Goal: Transaction & Acquisition: Purchase product/service

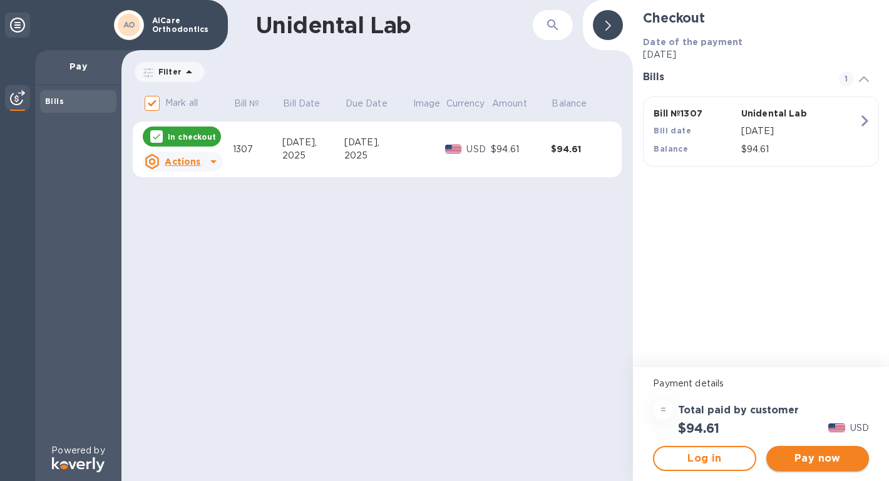
click at [804, 461] on span "Pay now" at bounding box center [817, 458] width 83 height 15
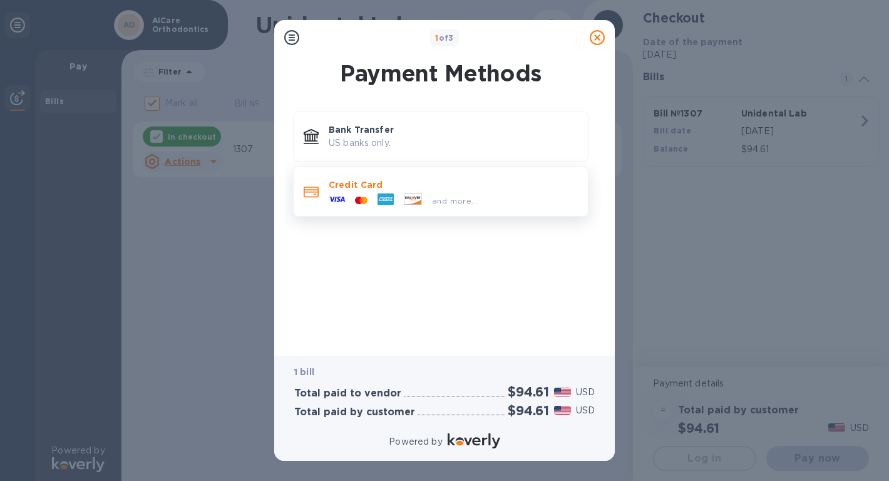
click at [365, 192] on div "and more..." at bounding box center [403, 200] width 159 height 19
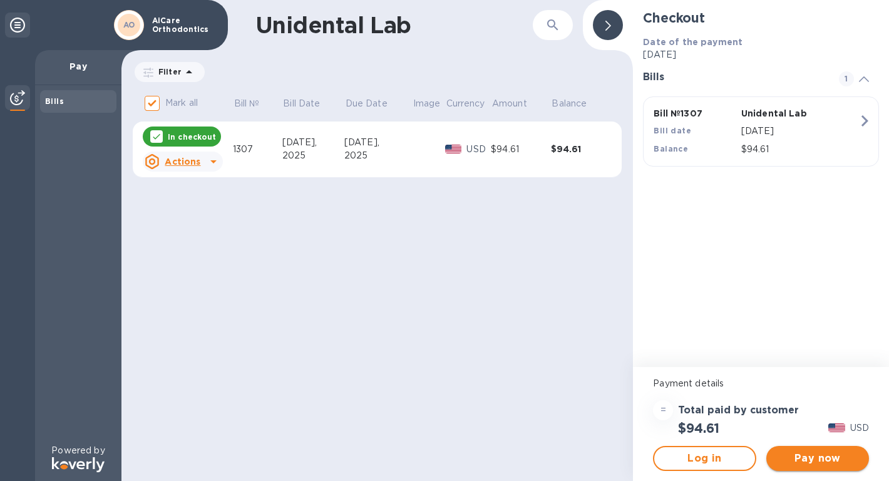
click at [801, 466] on button "Pay now" at bounding box center [817, 458] width 103 height 25
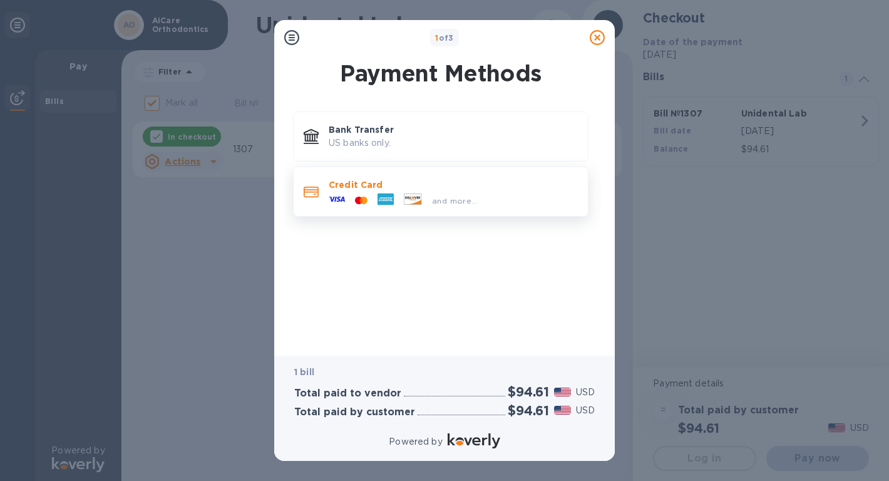
click at [353, 185] on p "Credit Card" at bounding box center [453, 184] width 249 height 13
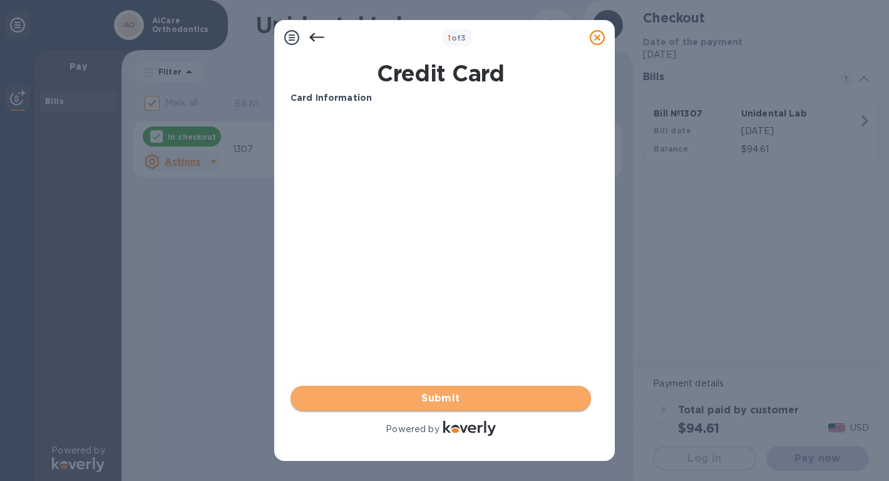
click at [429, 394] on span "Submit" at bounding box center [440, 398] width 280 height 15
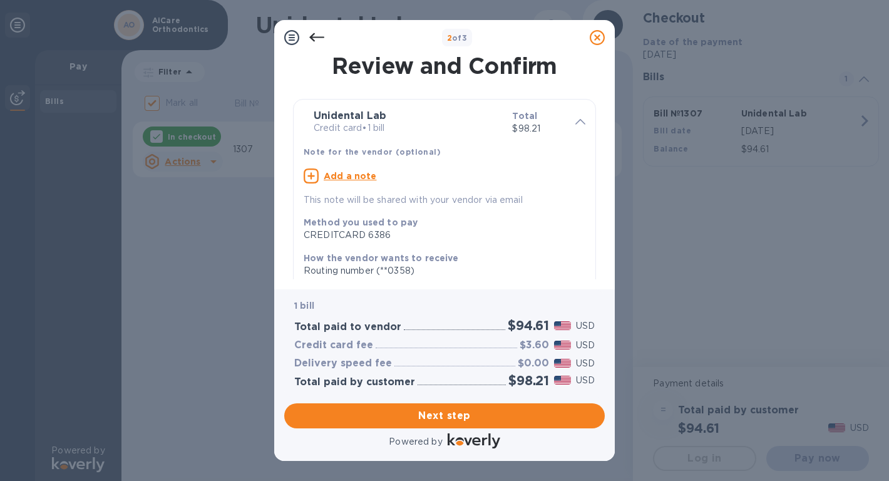
click at [317, 36] on icon at bounding box center [316, 37] width 15 height 15
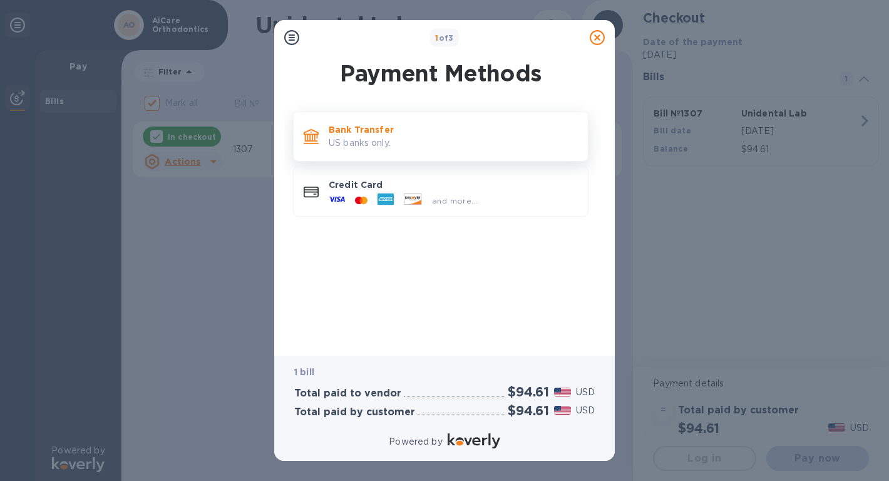
click at [366, 139] on p "US banks only." at bounding box center [453, 142] width 249 height 13
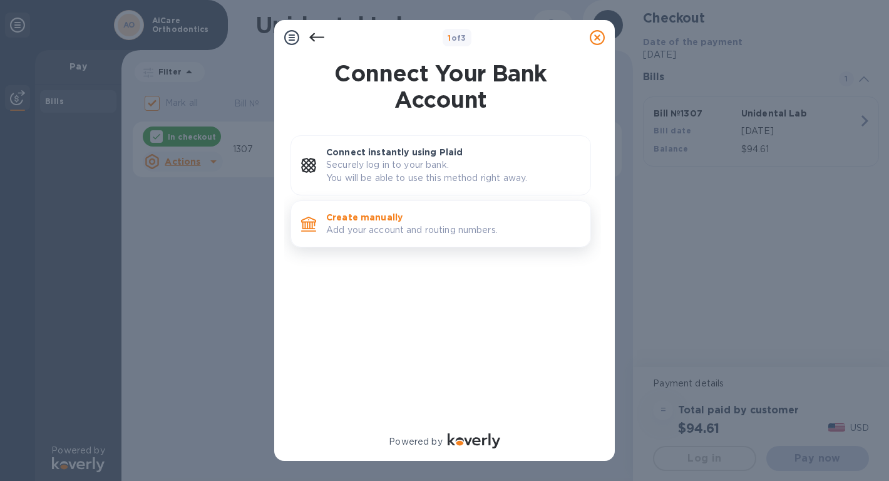
click at [403, 227] on p "Add your account and routing numbers." at bounding box center [453, 229] width 254 height 13
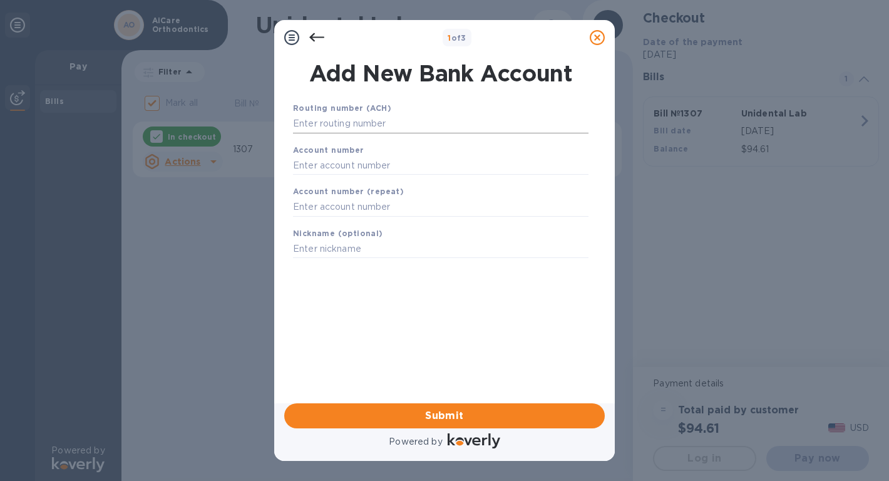
click at [395, 115] on input "text" at bounding box center [440, 124] width 295 height 19
click at [324, 168] on input "text" at bounding box center [440, 165] width 295 height 19
paste input "660990006"
type input "660990006"
click at [372, 130] on input "text" at bounding box center [440, 124] width 295 height 19
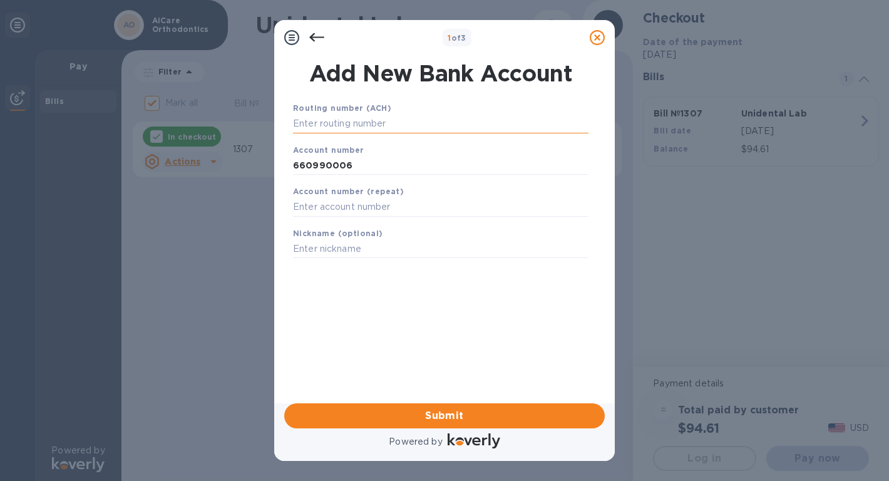
paste input "322271627"
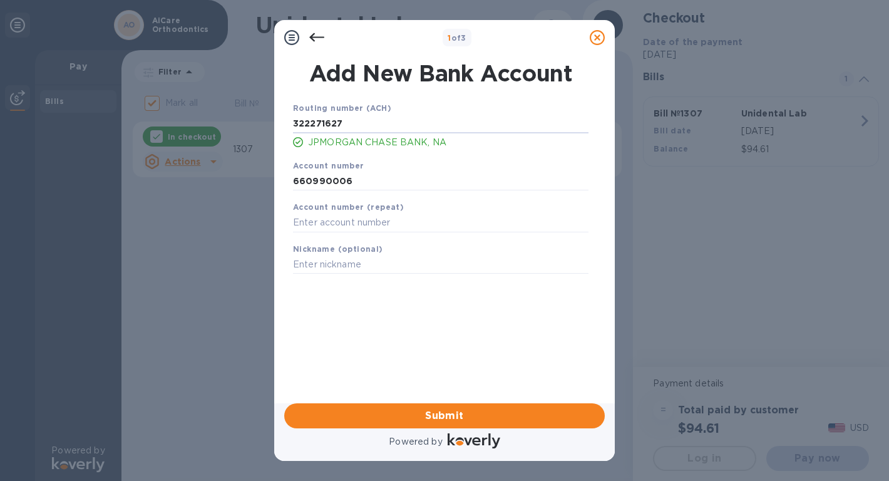
type input "322271627"
click at [381, 222] on input "text" at bounding box center [440, 222] width 295 height 19
paste input "660990006"
type input "660990006"
click at [315, 265] on input "text" at bounding box center [440, 264] width 295 height 19
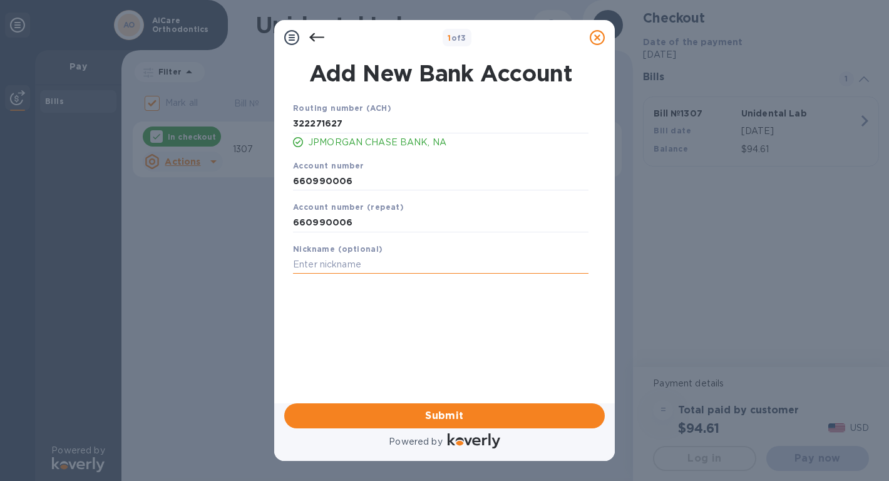
paste input "[PERSON_NAME], D.M.D., Inc"
type input "[PERSON_NAME], D.M.D., Inc"
click at [469, 416] on span "Submit" at bounding box center [444, 415] width 300 height 15
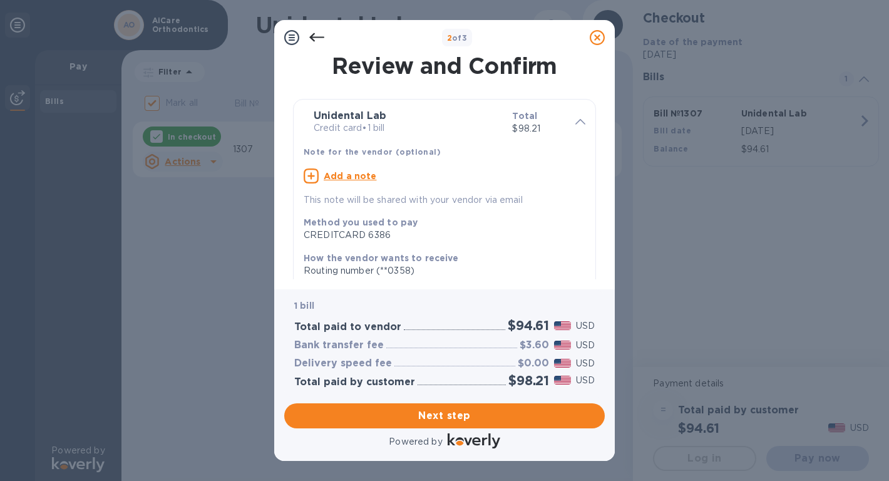
click at [310, 36] on icon at bounding box center [316, 37] width 15 height 15
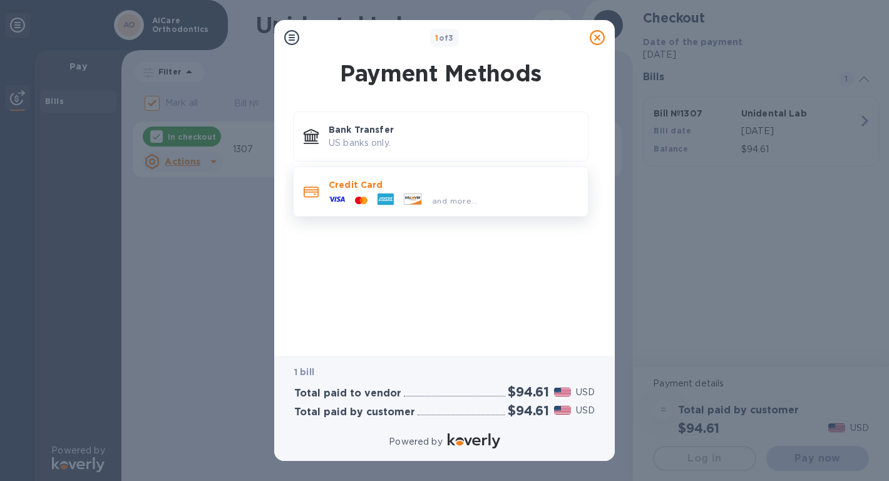
click at [409, 192] on div "and more..." at bounding box center [403, 200] width 159 height 19
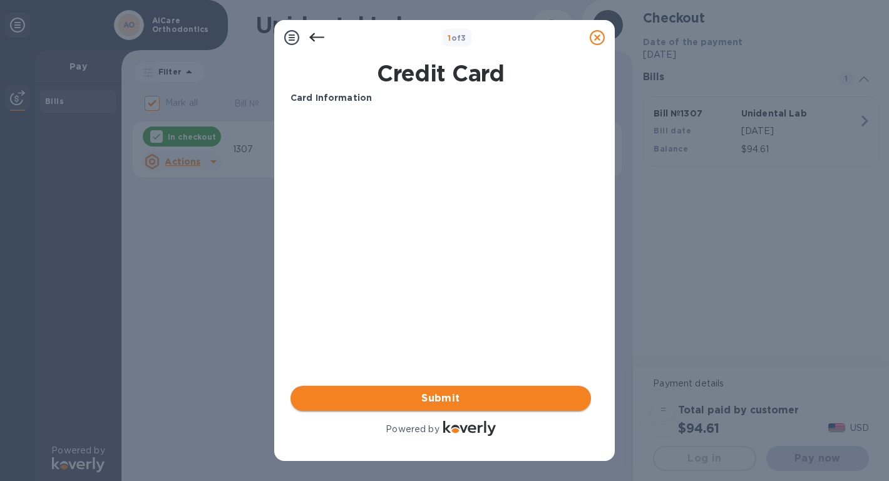
click at [432, 398] on span "Submit" at bounding box center [440, 398] width 280 height 15
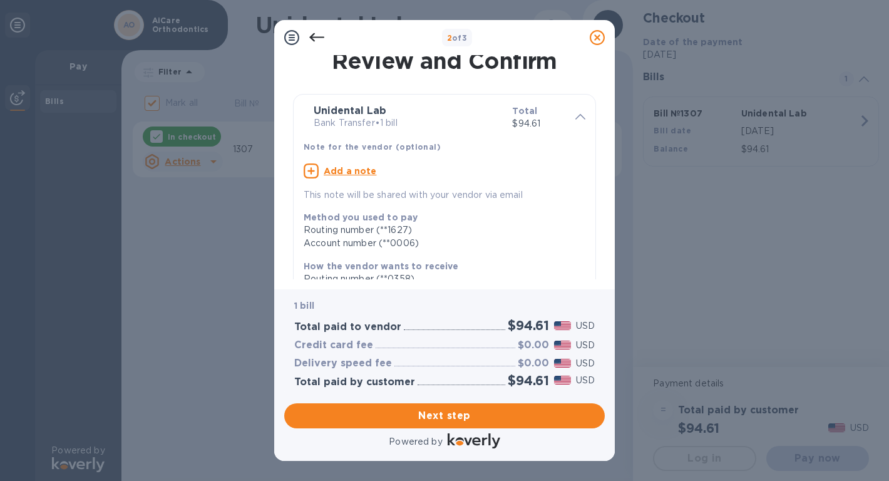
scroll to position [205, 0]
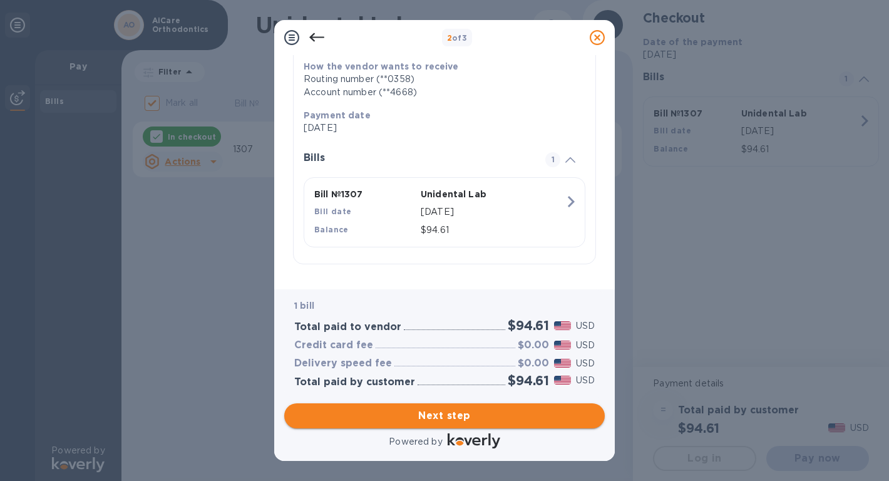
click at [439, 414] on span "Next step" at bounding box center [444, 415] width 300 height 15
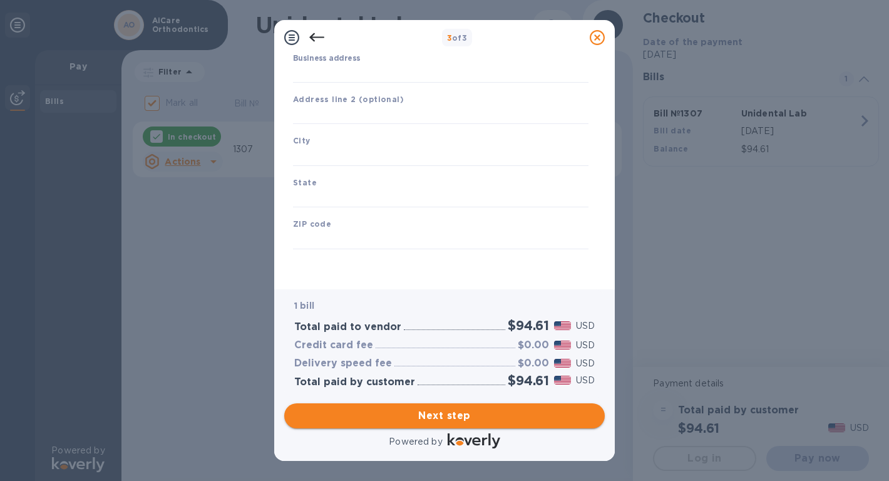
type input "[GEOGRAPHIC_DATA]"
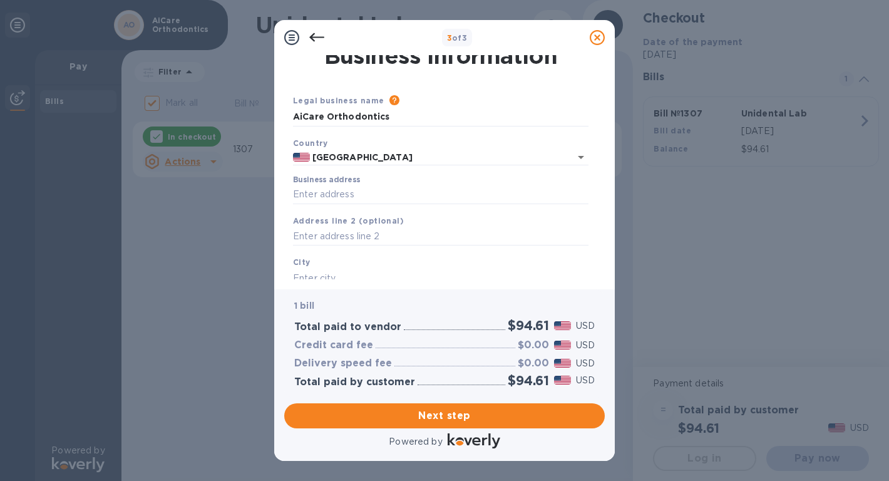
scroll to position [0, 0]
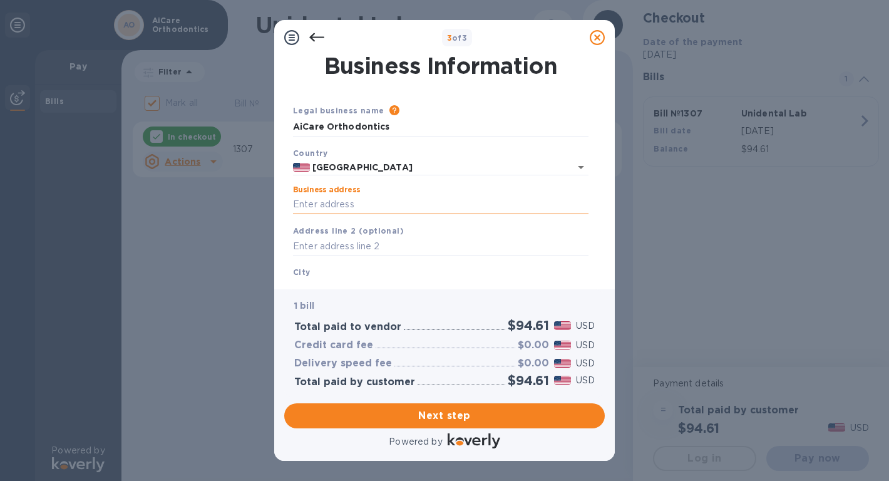
click at [355, 202] on input "Business address" at bounding box center [440, 204] width 295 height 19
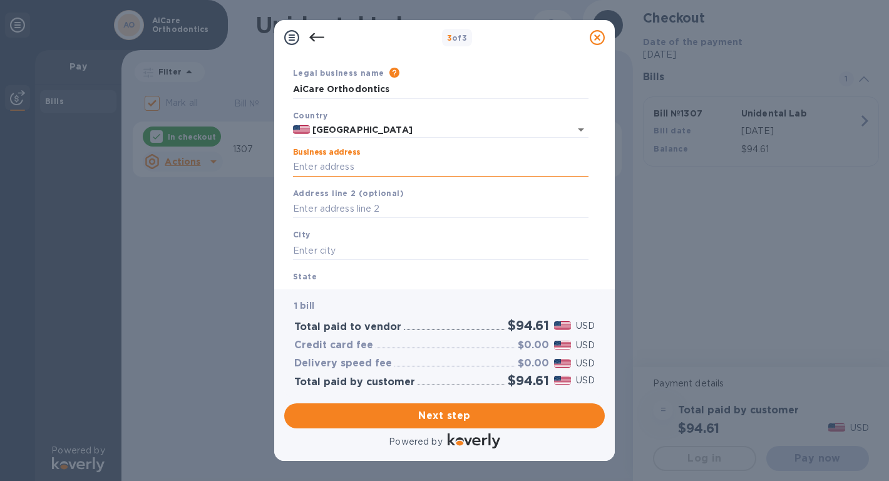
scroll to position [36, 0]
paste input "[STREET_ADDRESS]"
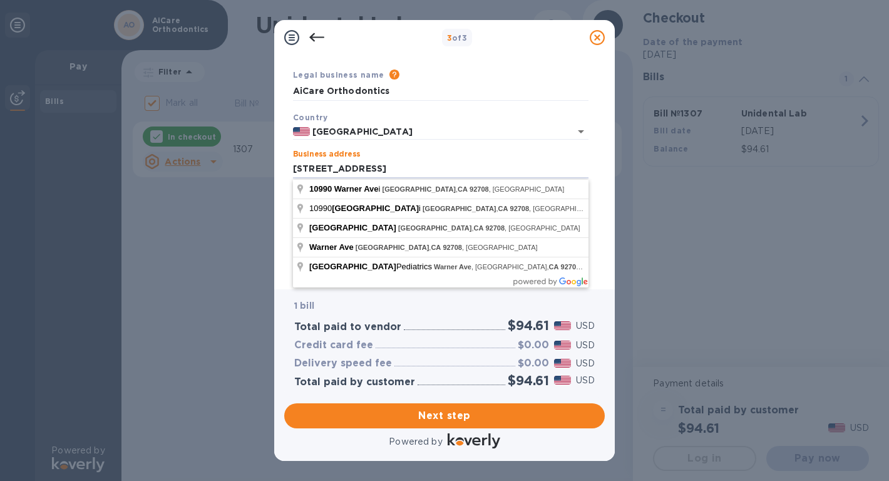
drag, startPoint x: 392, startPoint y: 172, endPoint x: 590, endPoint y: 169, distance: 198.4
click at [590, 169] on div "Business address [STREET_ADDRESS]" at bounding box center [440, 164] width 305 height 39
type input "[STREET_ADDRESS]"
click at [317, 304] on p "1 bill" at bounding box center [444, 305] width 300 height 13
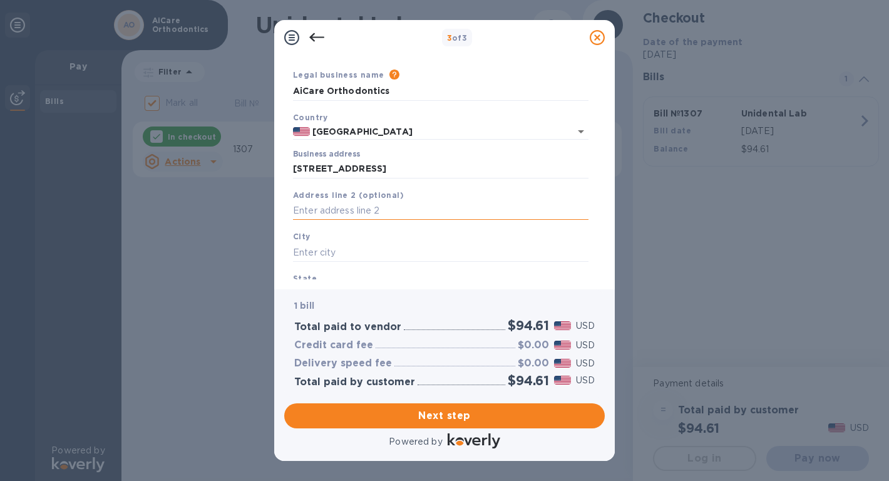
click at [348, 204] on input "text" at bounding box center [440, 211] width 295 height 19
paste input ", [GEOGRAPHIC_DATA]"
click at [298, 208] on input ", [GEOGRAPHIC_DATA]" at bounding box center [440, 211] width 295 height 19
type input "[GEOGRAPHIC_DATA]"
drag, startPoint x: 453, startPoint y: 210, endPoint x: 282, endPoint y: 207, distance: 170.9
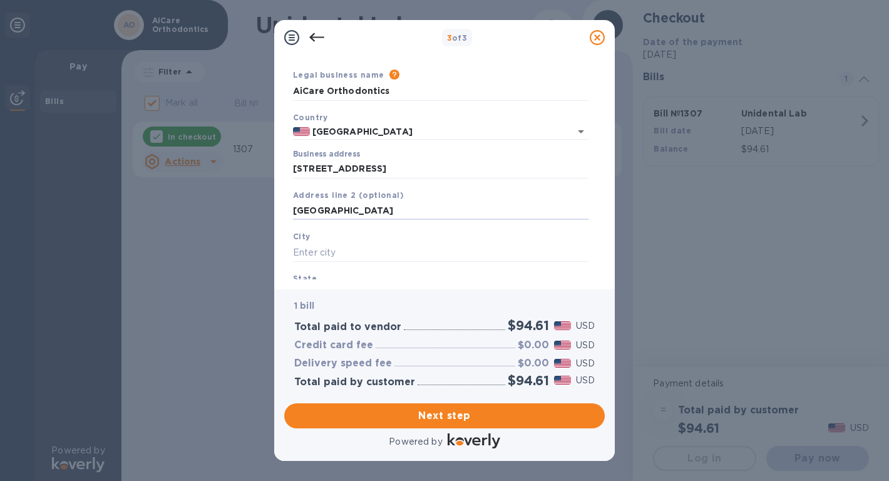
click at [282, 207] on div "Business Information Legal business name Please provide the legal name that app…" at bounding box center [444, 172] width 340 height 234
click at [310, 247] on input "text" at bounding box center [440, 252] width 295 height 19
paste input "[GEOGRAPHIC_DATA]"
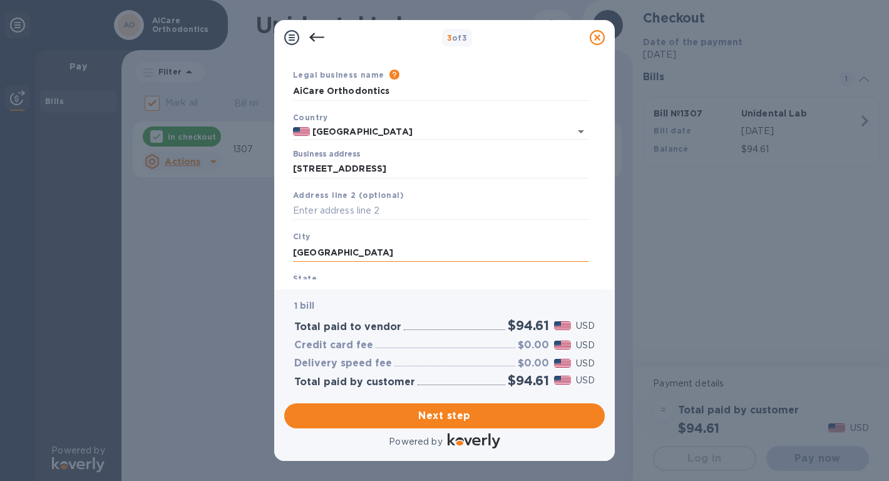
drag, startPoint x: 362, startPoint y: 253, endPoint x: 436, endPoint y: 253, distance: 74.5
click at [436, 253] on input "[GEOGRAPHIC_DATA]" at bounding box center [440, 252] width 295 height 19
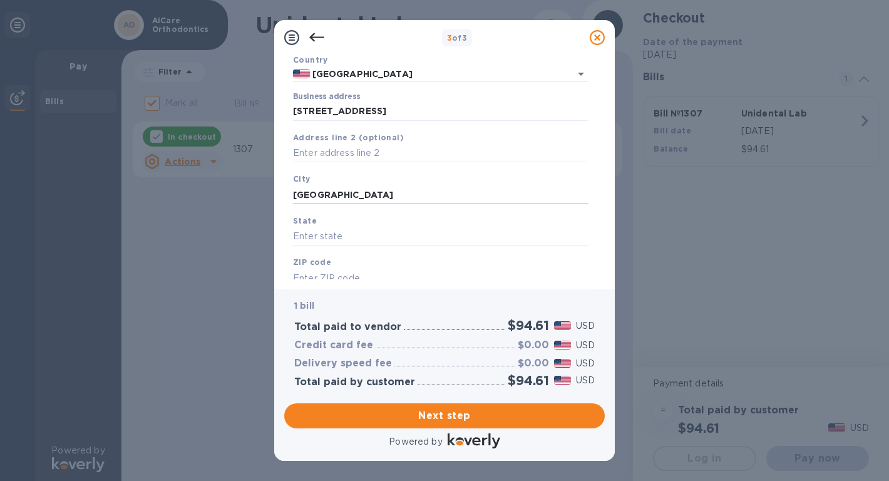
scroll to position [95, 0]
type input "[GEOGRAPHIC_DATA]"
click at [334, 239] on input "text" at bounding box center [440, 235] width 295 height 19
paste input ", CA 92708"
click at [299, 233] on input ", CA 92708" at bounding box center [440, 235] width 295 height 19
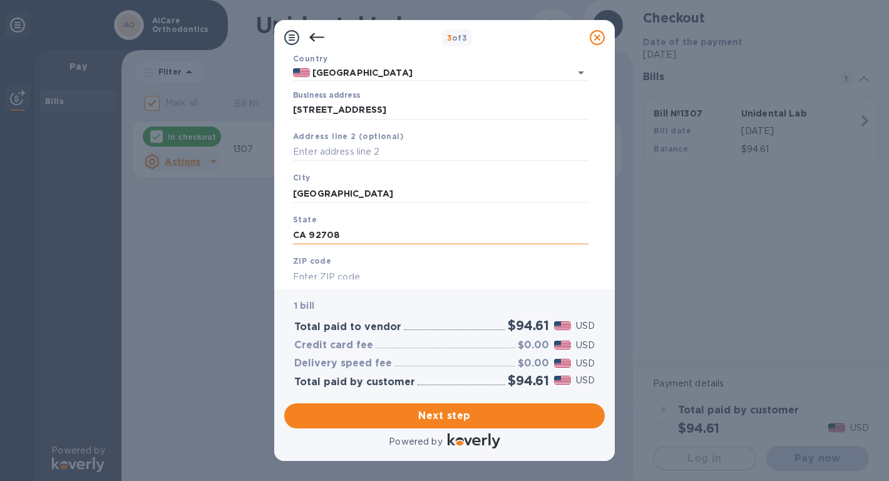
drag, startPoint x: 355, startPoint y: 232, endPoint x: 310, endPoint y: 233, distance: 44.4
click at [310, 233] on input "CA 92708" at bounding box center [440, 235] width 295 height 19
type input "CA"
click at [319, 265] on b "ZIP code" at bounding box center [312, 260] width 38 height 9
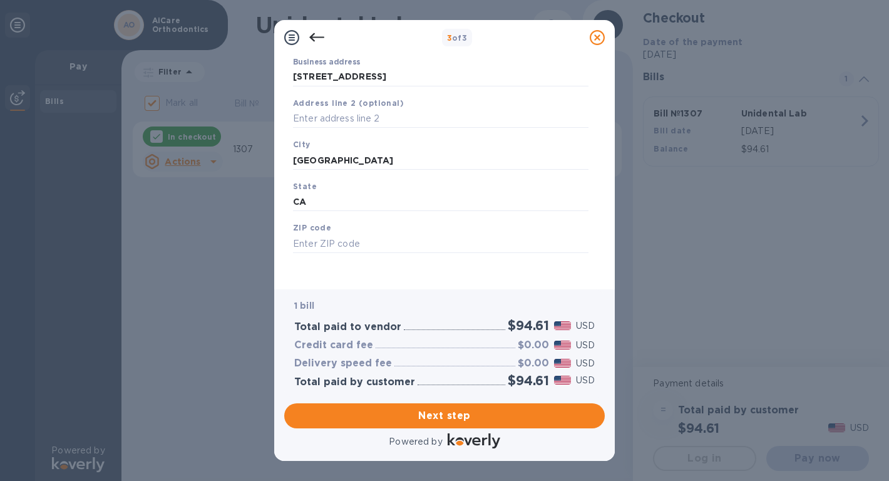
scroll to position [133, 0]
click at [319, 249] on div "ZIP code" at bounding box center [440, 233] width 305 height 42
click at [318, 242] on input "text" at bounding box center [440, 239] width 295 height 19
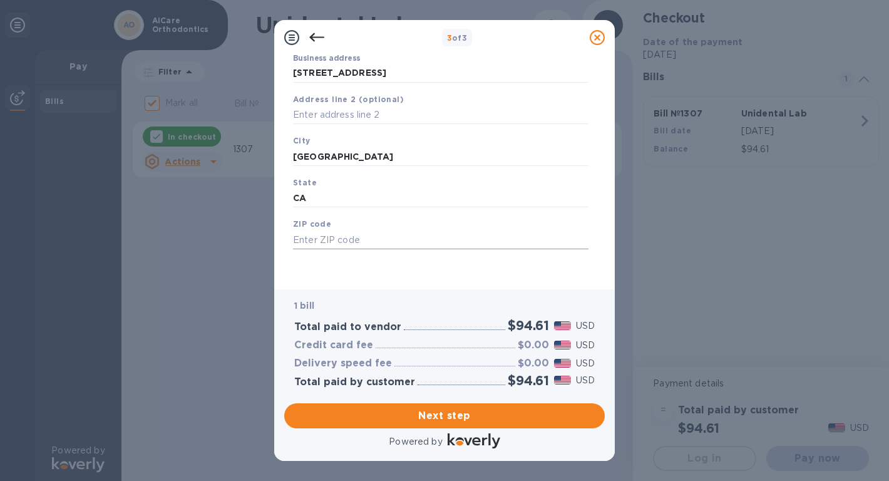
paste input "92708"
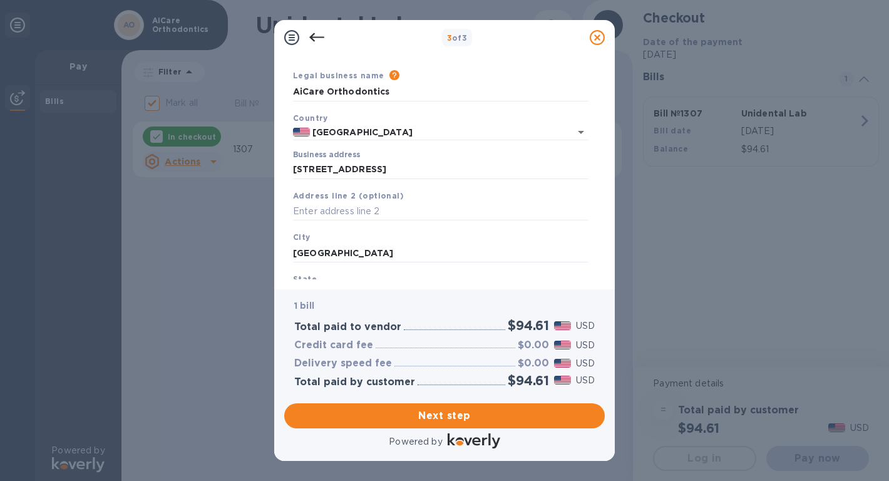
scroll to position [26, 0]
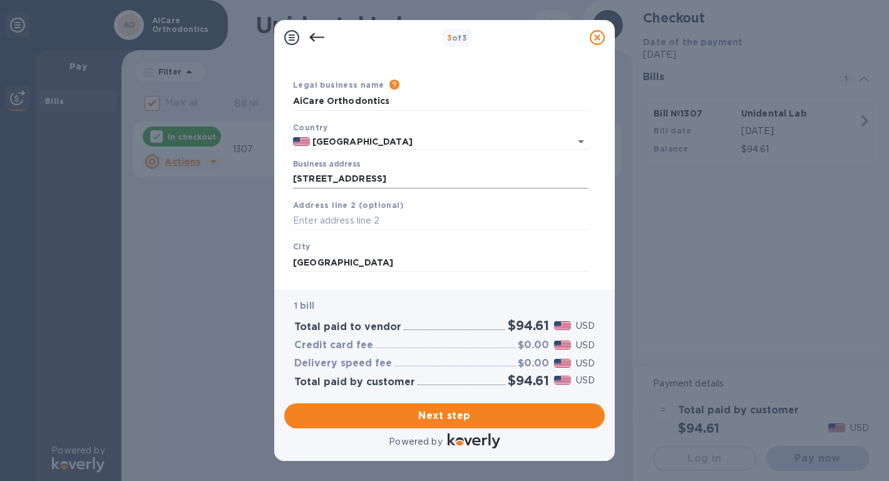
type input "92708"
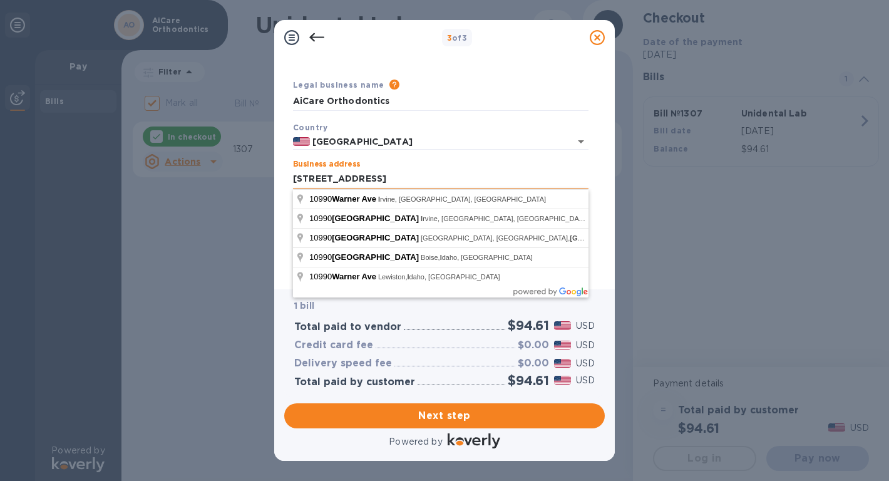
drag, startPoint x: 363, startPoint y: 179, endPoint x: 414, endPoint y: 179, distance: 51.3
click at [414, 179] on input "[STREET_ADDRESS]" at bounding box center [440, 179] width 295 height 19
drag, startPoint x: 412, startPoint y: 179, endPoint x: 361, endPoint y: 179, distance: 50.7
click at [361, 179] on input "[STREET_ADDRESS]" at bounding box center [440, 179] width 295 height 19
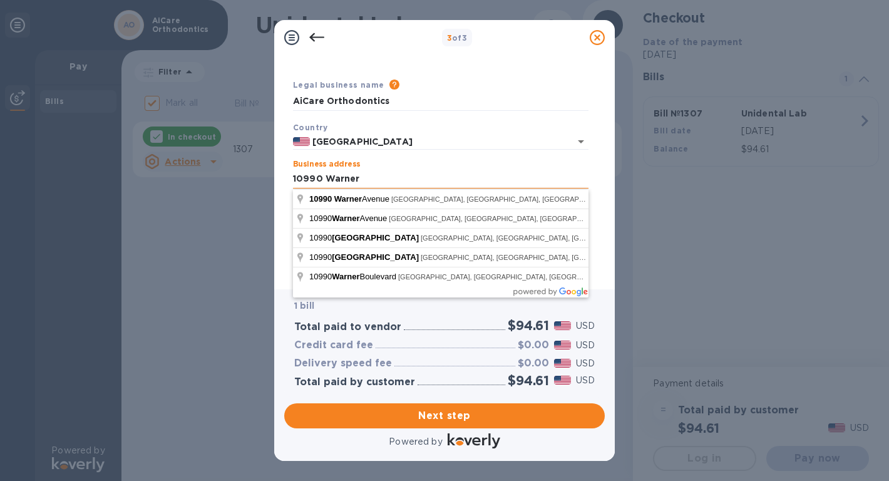
click at [394, 171] on input "10990 Warner" at bounding box center [440, 179] width 295 height 19
click at [386, 177] on input "10990 Warner" at bounding box center [440, 179] width 295 height 19
paste input "Ave # I"
drag, startPoint x: 379, startPoint y: 181, endPoint x: 419, endPoint y: 180, distance: 39.4
click at [419, 180] on input "[STREET_ADDRESS]" at bounding box center [440, 179] width 295 height 19
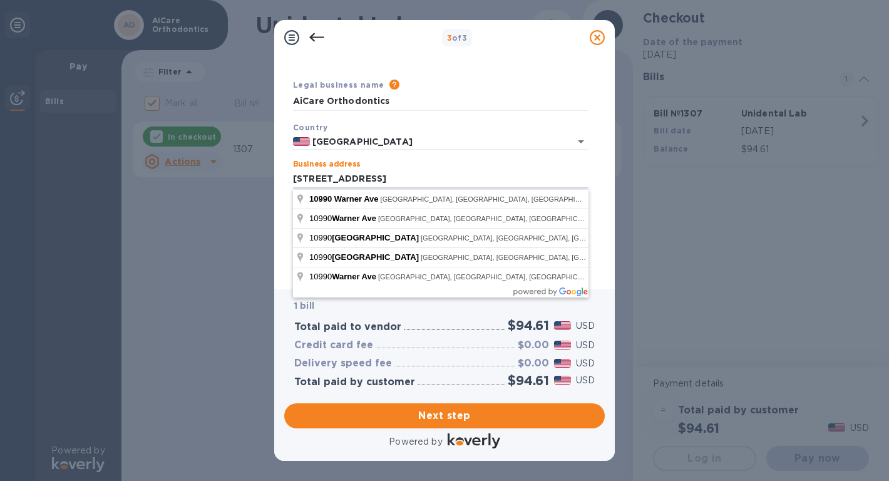
type input "[STREET_ADDRESS]"
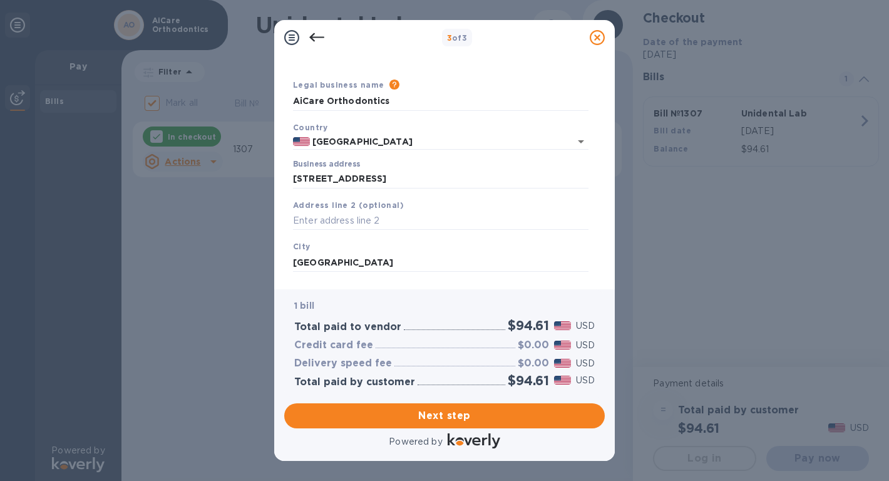
click at [596, 248] on div "Business Information Legal business name Please provide the legal name that app…" at bounding box center [444, 167] width 320 height 224
click at [376, 224] on input "text" at bounding box center [440, 221] width 295 height 19
paste input "# I"
type input "# I"
click at [464, 417] on span "Next step" at bounding box center [444, 415] width 300 height 15
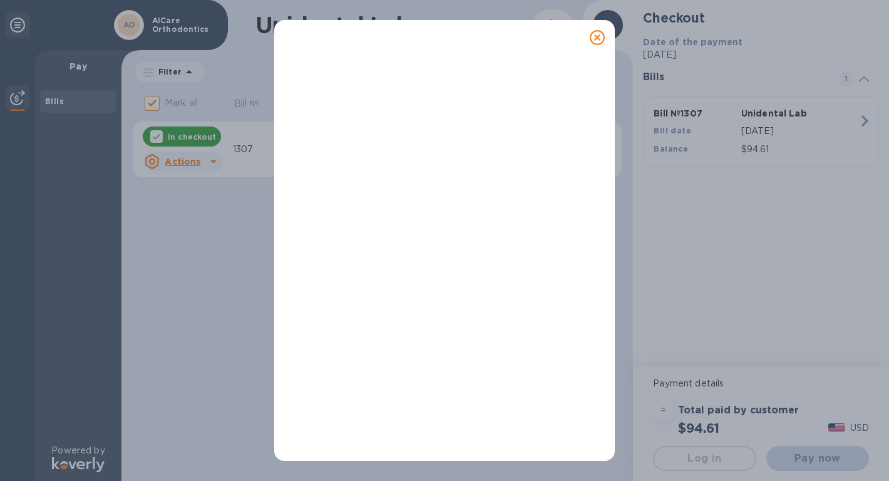
click at [433, 202] on div at bounding box center [444, 250] width 300 height 441
click at [518, 76] on div at bounding box center [444, 250] width 300 height 441
click at [385, 269] on div at bounding box center [444, 250] width 300 height 441
click at [493, 68] on div at bounding box center [444, 250] width 300 height 441
click at [414, 47] on div at bounding box center [444, 250] width 300 height 441
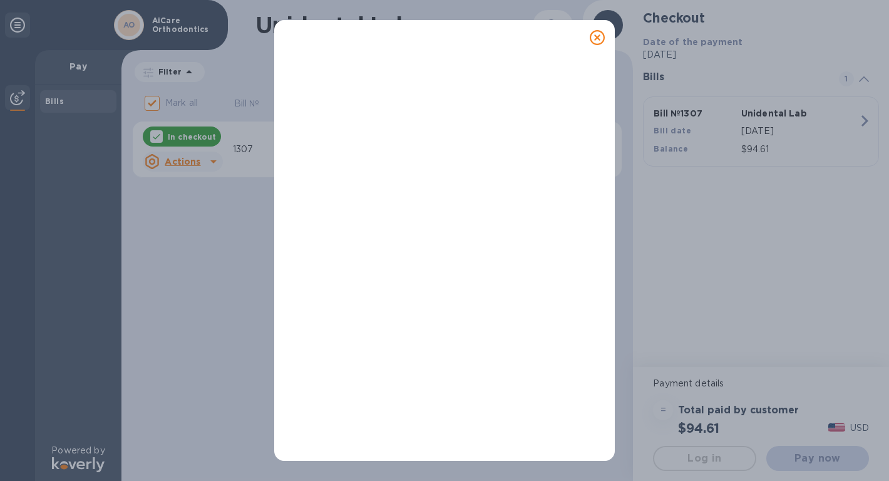
click at [171, 366] on div at bounding box center [444, 240] width 889 height 481
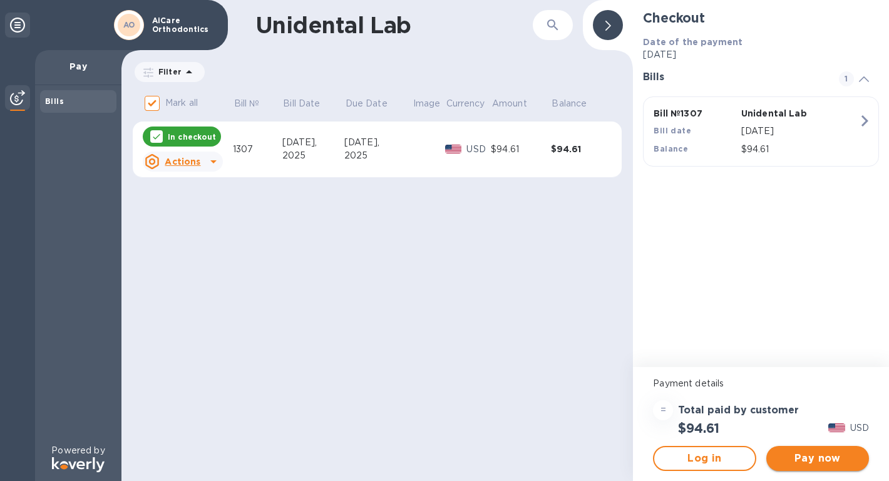
click at [822, 465] on span "Pay now" at bounding box center [817, 458] width 83 height 15
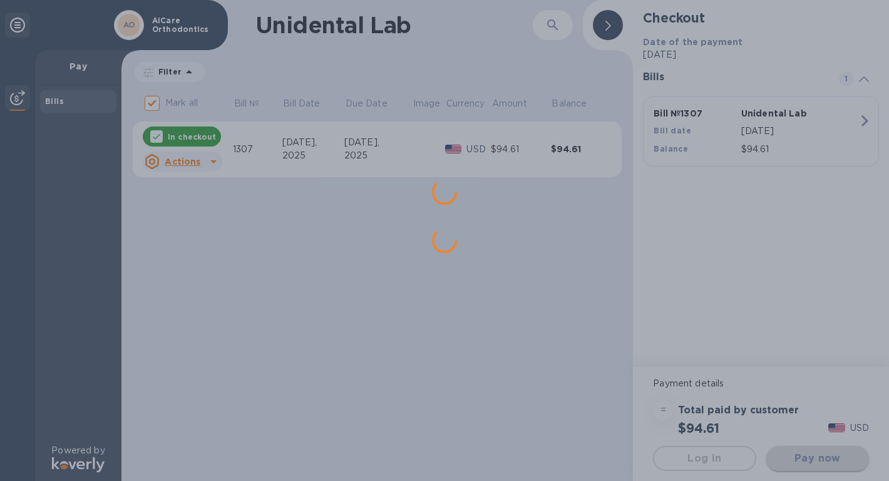
scroll to position [0, 0]
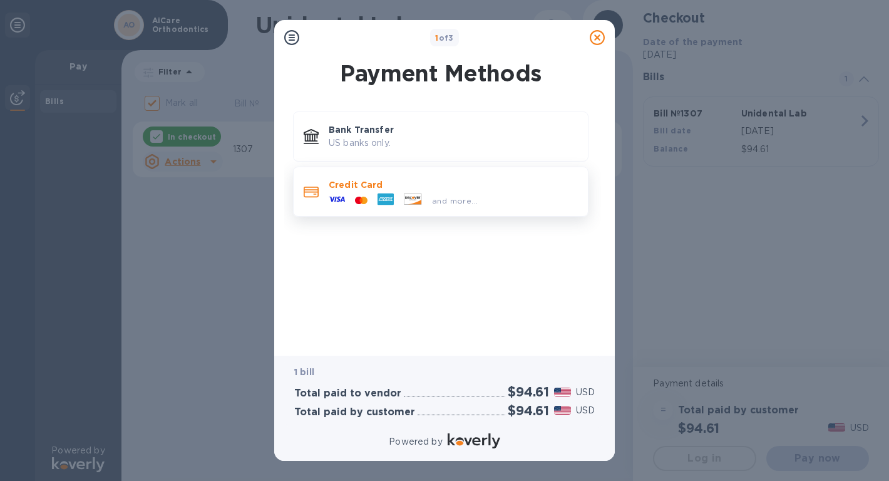
click at [402, 190] on p "Credit Card" at bounding box center [453, 184] width 249 height 13
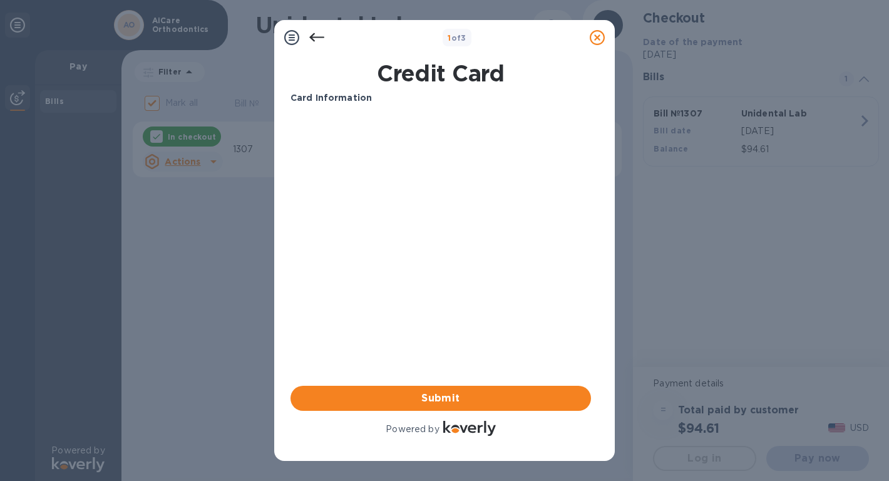
click at [314, 39] on icon at bounding box center [316, 37] width 15 height 15
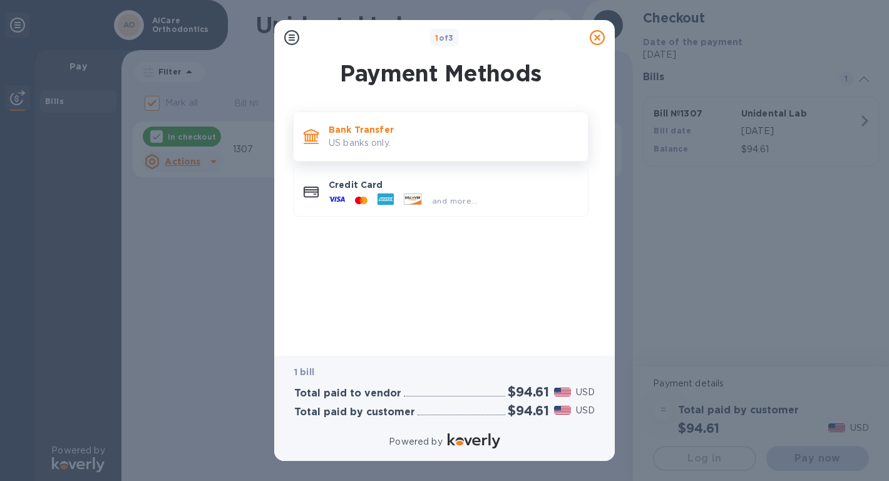
click at [366, 138] on p "US banks only." at bounding box center [453, 142] width 249 height 13
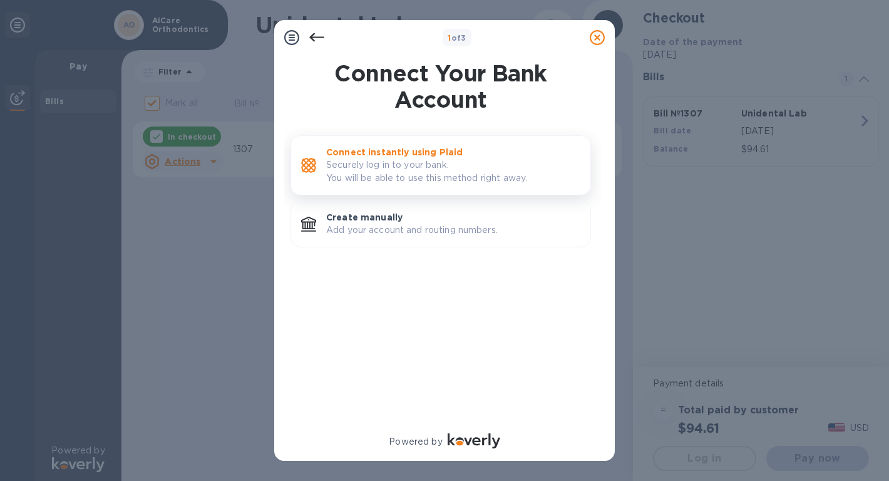
click at [442, 181] on p "Securely log in to your bank. You will be able to use this method right away." at bounding box center [453, 171] width 254 height 26
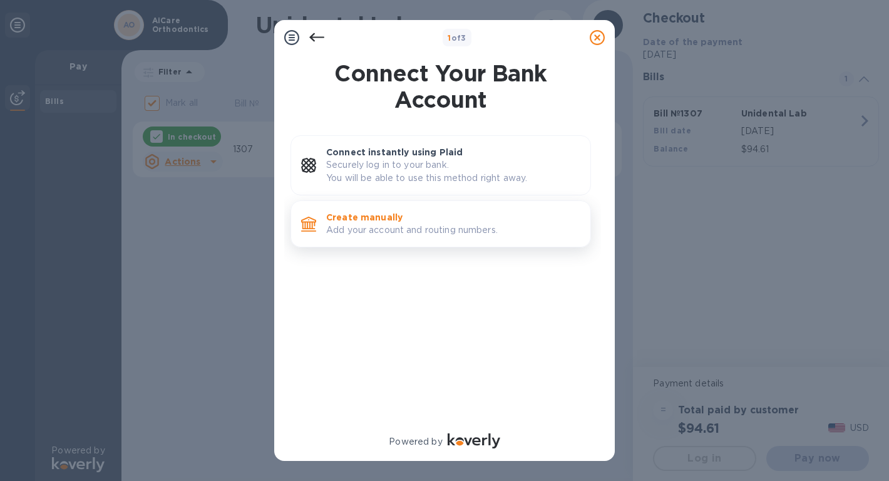
click at [414, 222] on p "Create manually" at bounding box center [453, 217] width 254 height 13
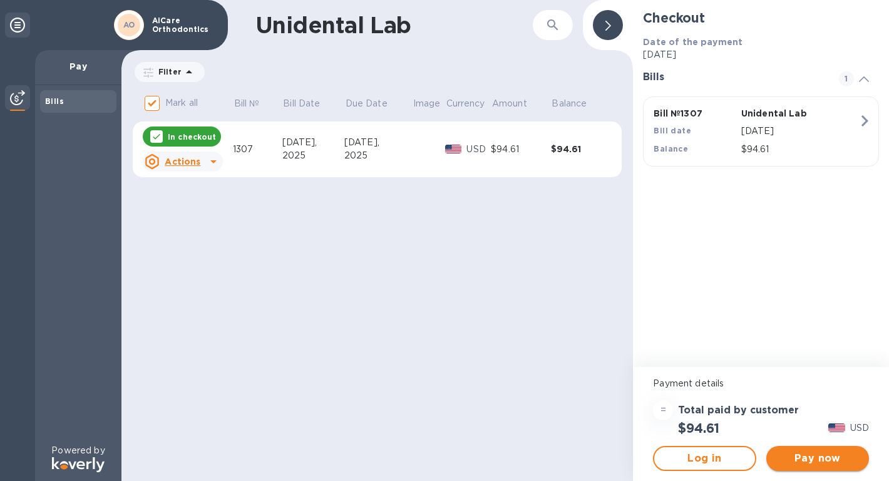
click at [798, 464] on span "Pay now" at bounding box center [817, 458] width 83 height 15
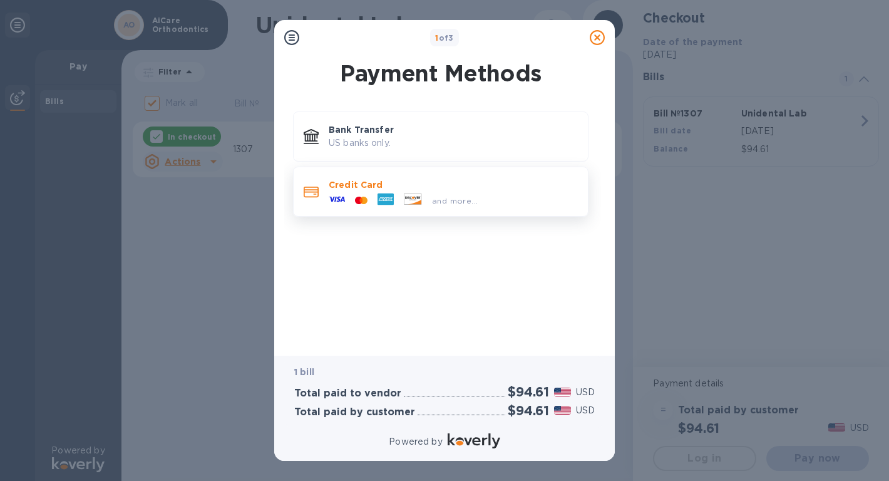
click at [368, 195] on div at bounding box center [361, 201] width 23 height 12
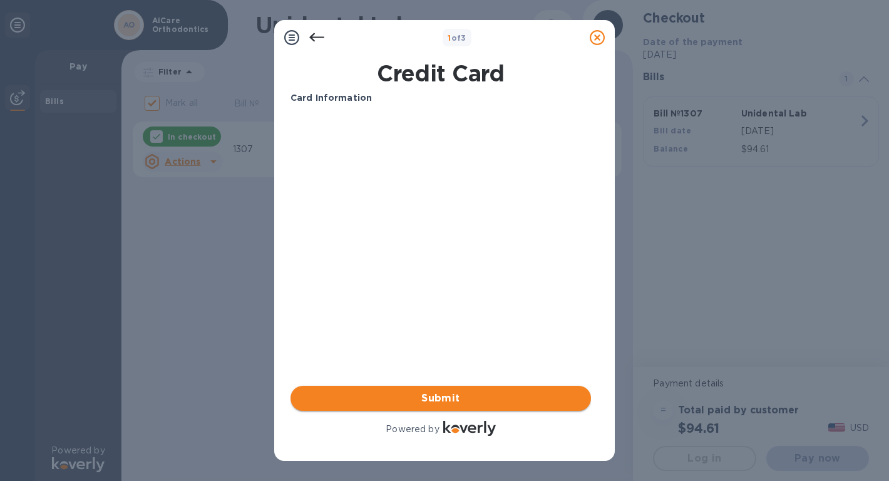
click at [456, 402] on span "Submit" at bounding box center [440, 398] width 280 height 15
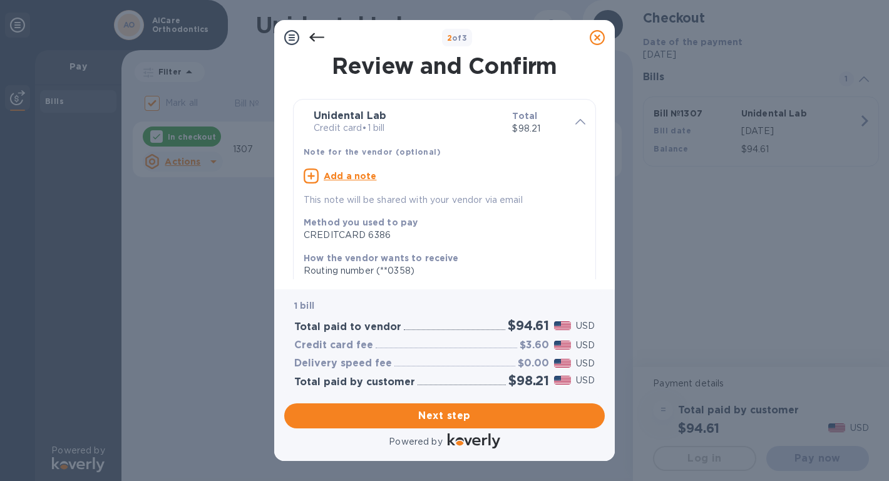
click at [319, 39] on icon at bounding box center [316, 37] width 15 height 15
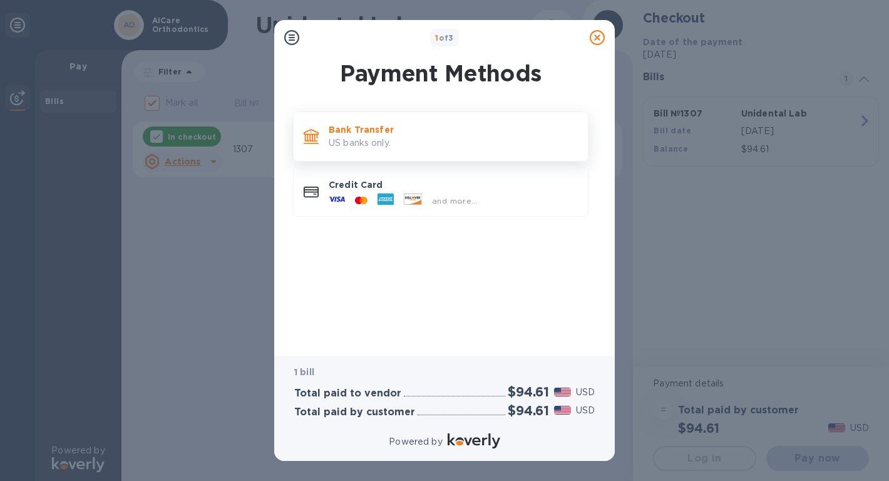
click at [344, 134] on p "Bank Transfer" at bounding box center [453, 129] width 249 height 13
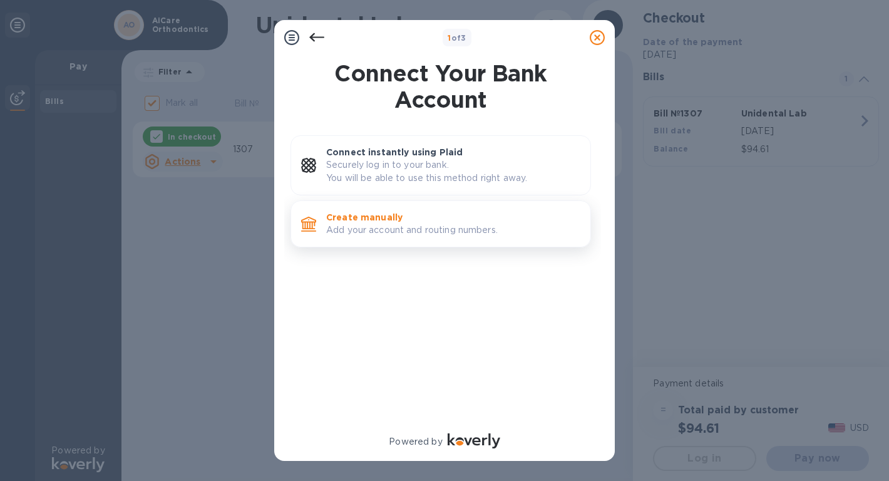
click at [367, 238] on div "Create manually Add your account and routing numbers." at bounding box center [453, 224] width 264 height 36
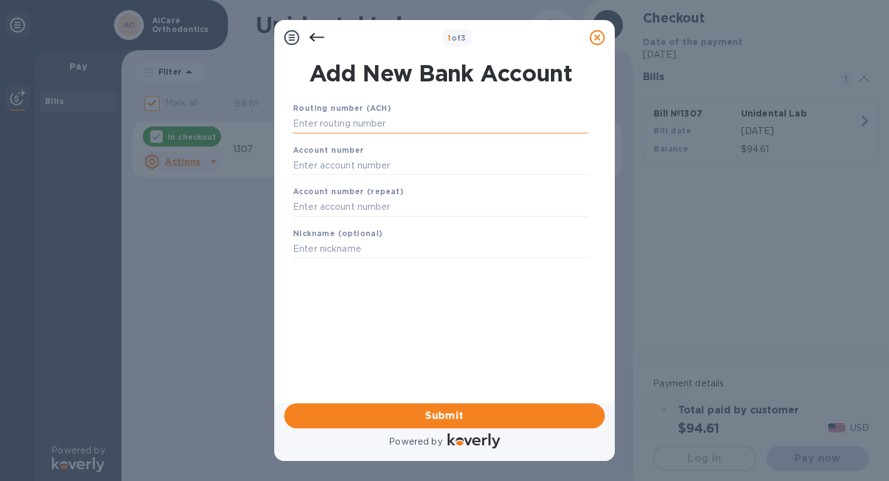
click at [366, 118] on input "text" at bounding box center [440, 124] width 295 height 19
paste input "322271627"
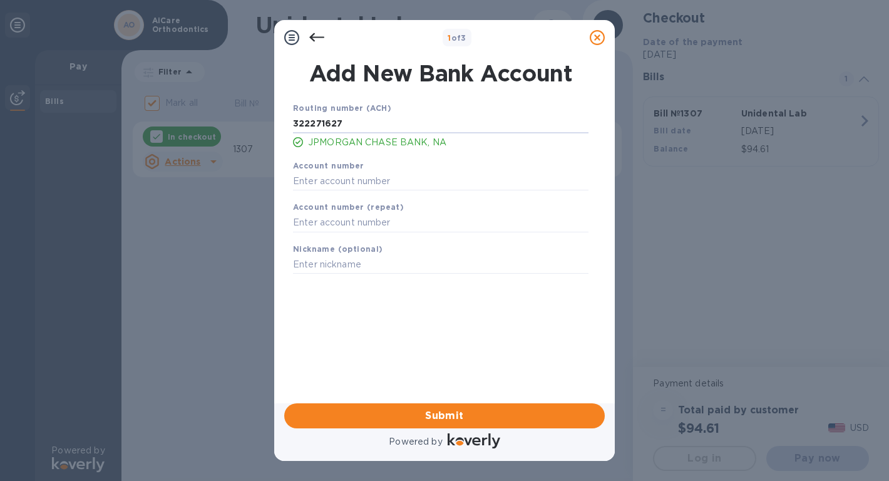
type input "322271627"
click at [382, 182] on input "text" at bounding box center [440, 180] width 295 height 19
paste input "660990006"
type input "660990006"
click at [372, 223] on input "text" at bounding box center [440, 222] width 295 height 19
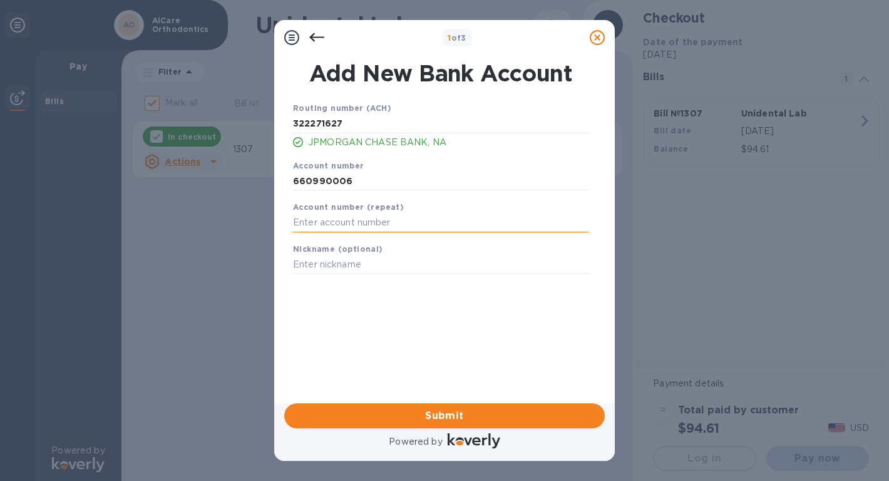
paste input "660990006"
type input "660990006"
click at [349, 266] on input "text" at bounding box center [440, 264] width 295 height 19
type input "[PERSON_NAME]"
click at [460, 420] on span "Submit" at bounding box center [444, 415] width 300 height 15
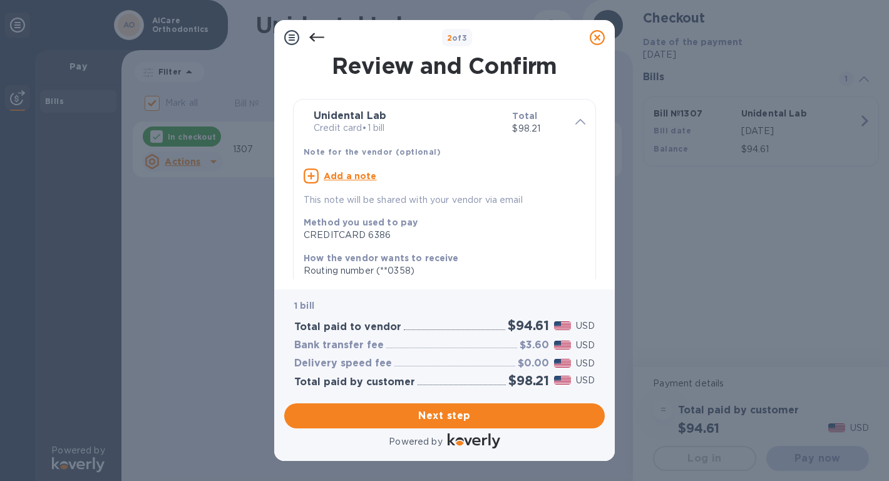
click at [319, 37] on icon at bounding box center [316, 37] width 15 height 9
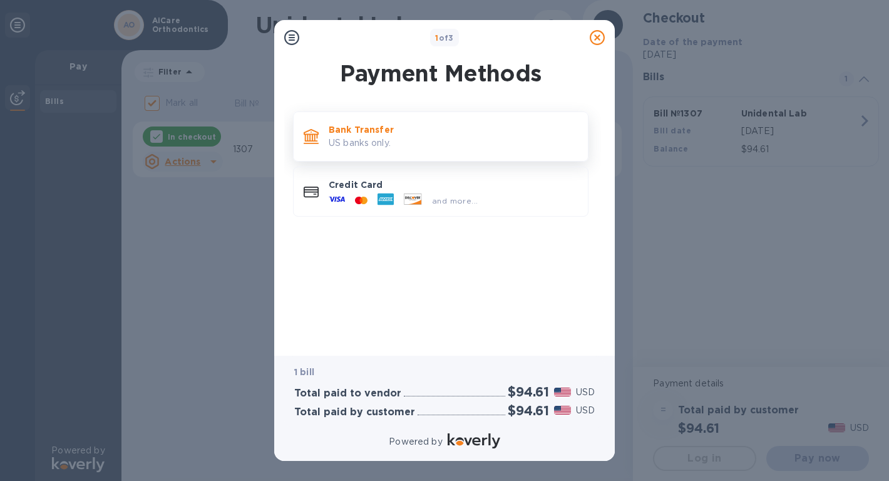
click at [374, 142] on p "US banks only." at bounding box center [453, 142] width 249 height 13
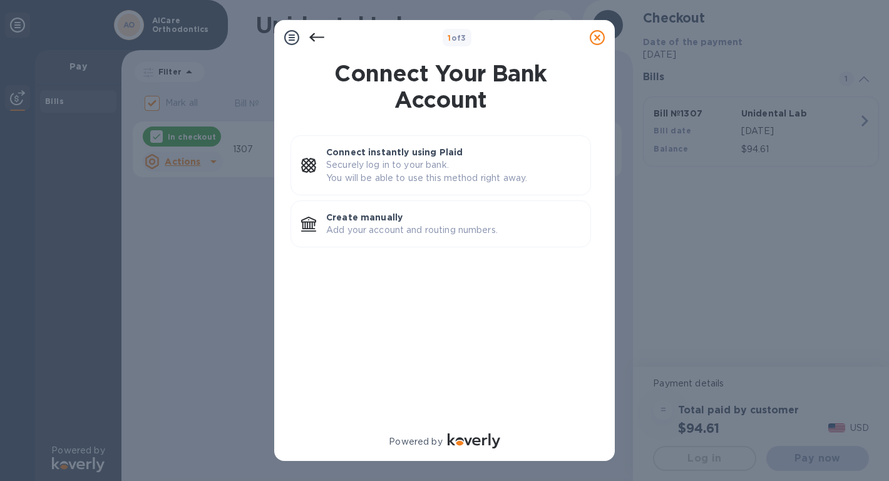
click at [312, 41] on icon at bounding box center [316, 37] width 15 height 15
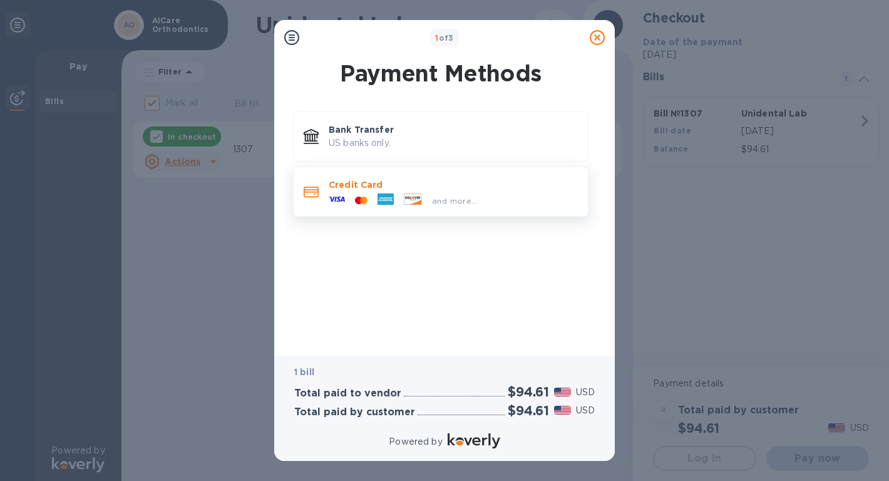
click at [378, 207] on icon at bounding box center [385, 199] width 16 height 16
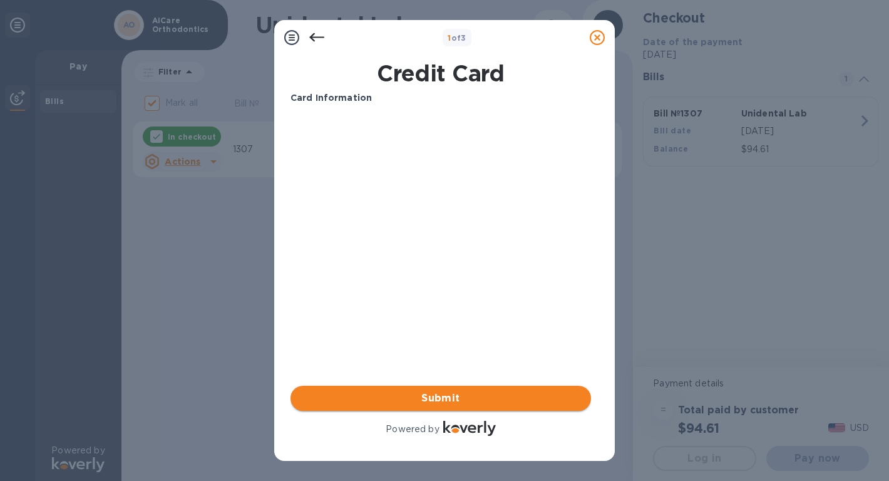
click at [420, 401] on span "Submit" at bounding box center [440, 398] width 280 height 15
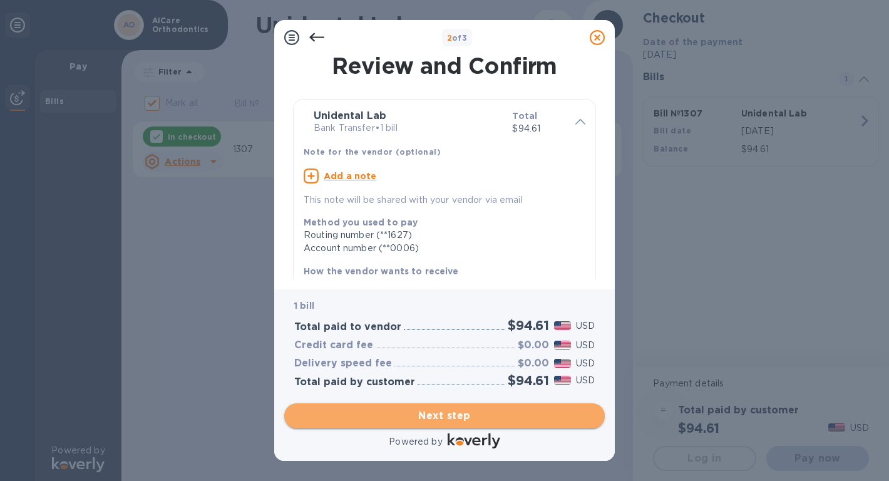
click at [444, 421] on span "Next step" at bounding box center [444, 415] width 300 height 15
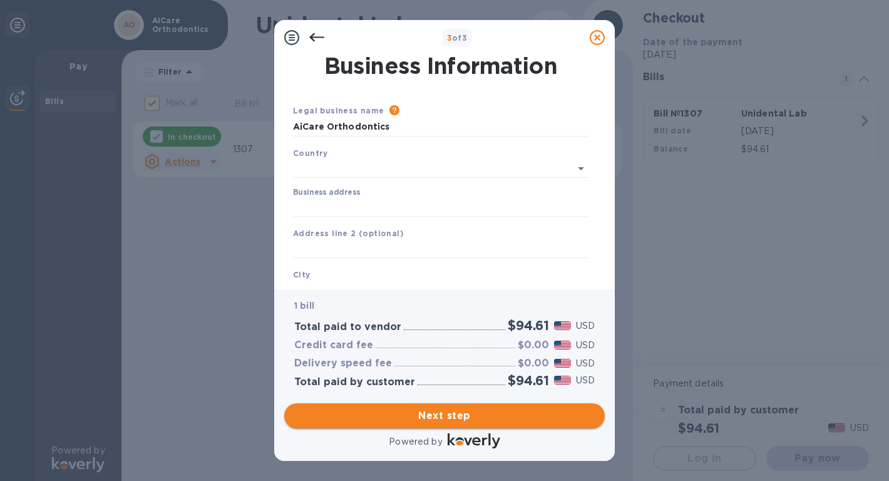
type input "[GEOGRAPHIC_DATA]"
click at [389, 199] on input "Business address" at bounding box center [440, 204] width 295 height 19
type input "[STREET_ADDRESS]"
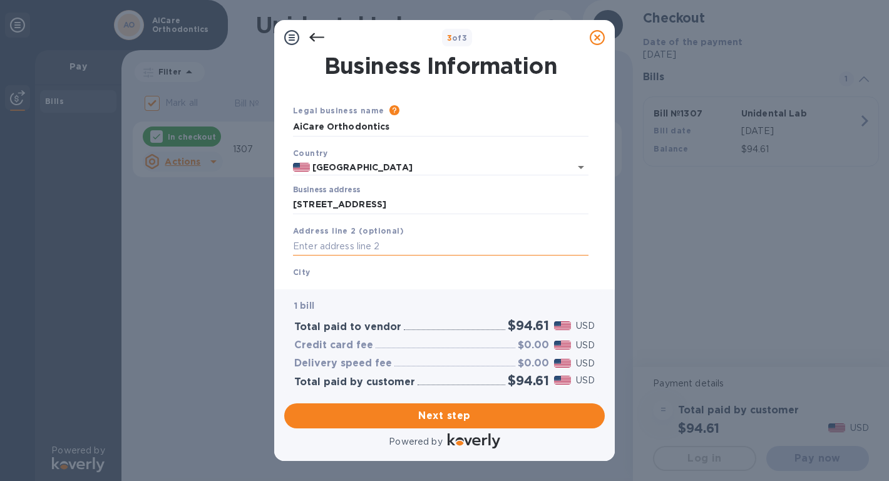
click at [372, 242] on input "text" at bounding box center [440, 246] width 295 height 19
click at [364, 248] on input "text" at bounding box center [440, 246] width 295 height 19
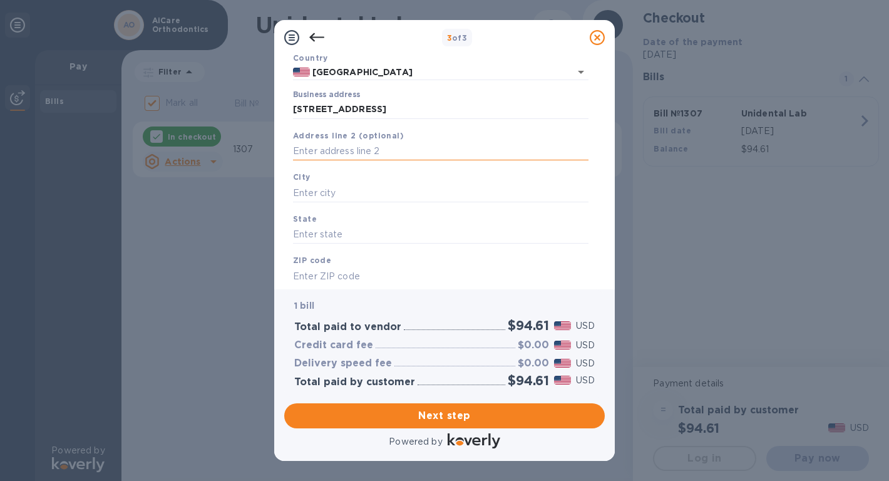
scroll to position [106, 0]
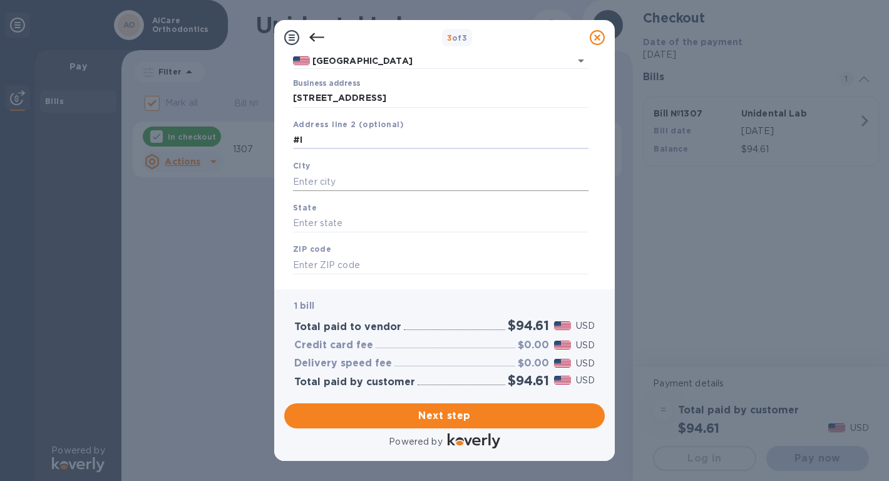
type input "#I"
click at [339, 182] on input "text" at bounding box center [440, 181] width 295 height 19
type input "[GEOGRAPHIC_DATA]"
click at [324, 228] on input "text" at bounding box center [440, 223] width 295 height 19
type input "CA"
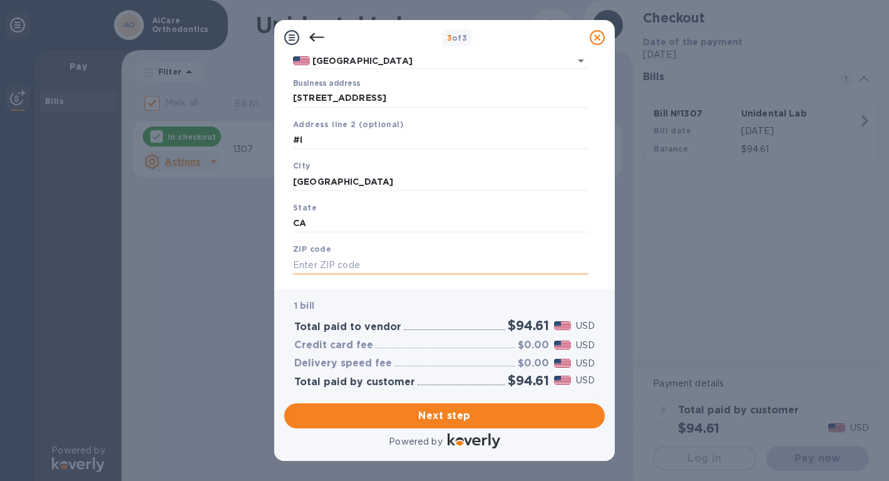
click at [337, 267] on input "text" at bounding box center [440, 264] width 295 height 19
type input "92708"
click at [427, 422] on span "Next step" at bounding box center [444, 415] width 300 height 15
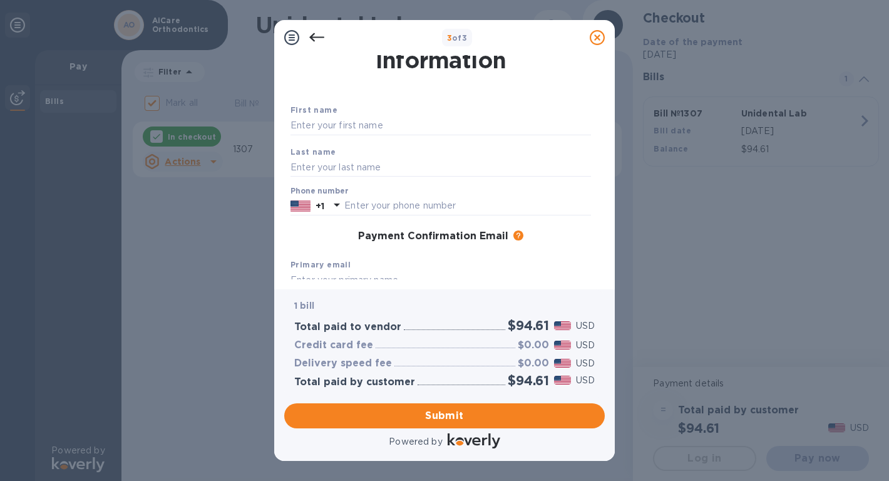
scroll to position [0, 0]
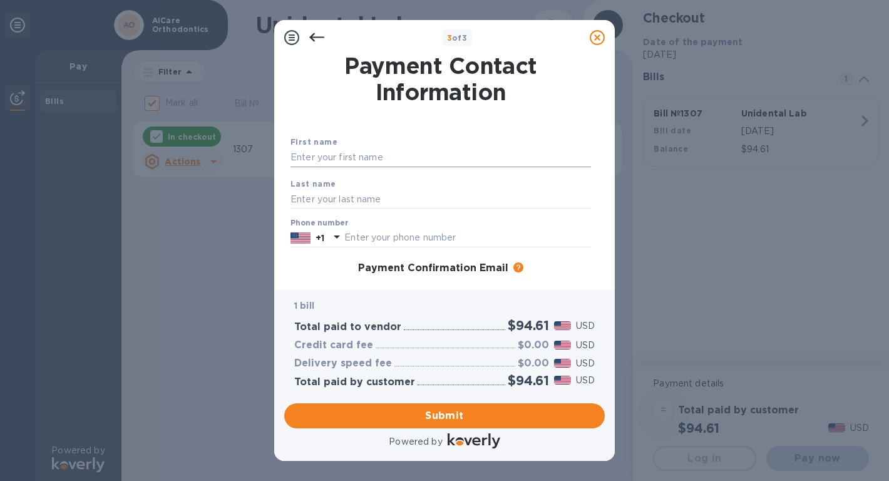
click at [345, 161] on input "text" at bounding box center [440, 157] width 300 height 19
type input "Ai"
click at [342, 200] on input "text" at bounding box center [440, 199] width 300 height 19
type input "[PERSON_NAME]"
click at [387, 242] on input "text" at bounding box center [467, 237] width 247 height 19
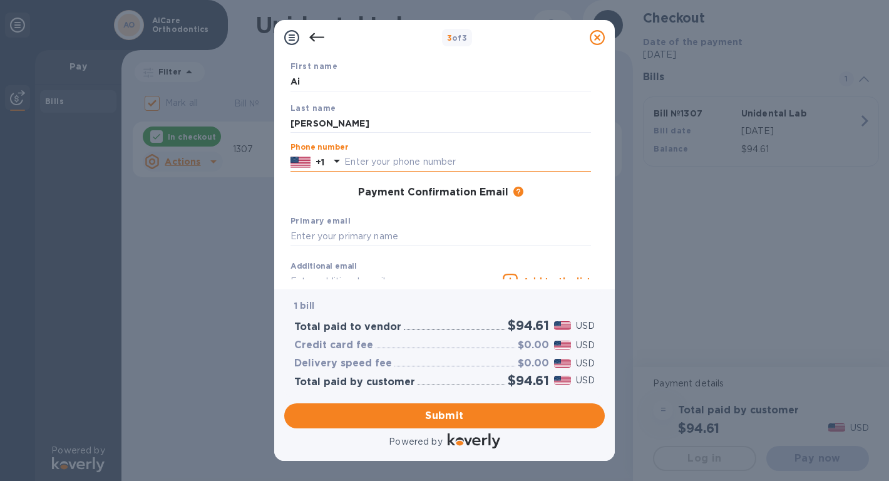
scroll to position [83, 0]
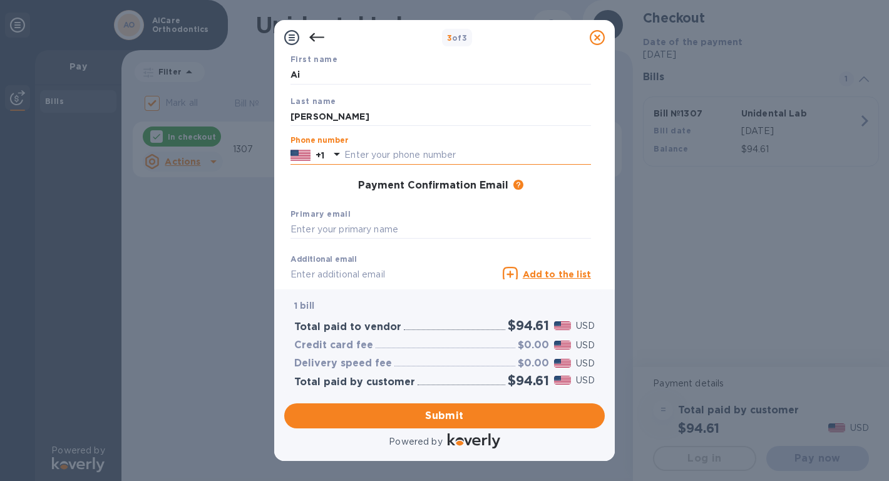
type input "1"
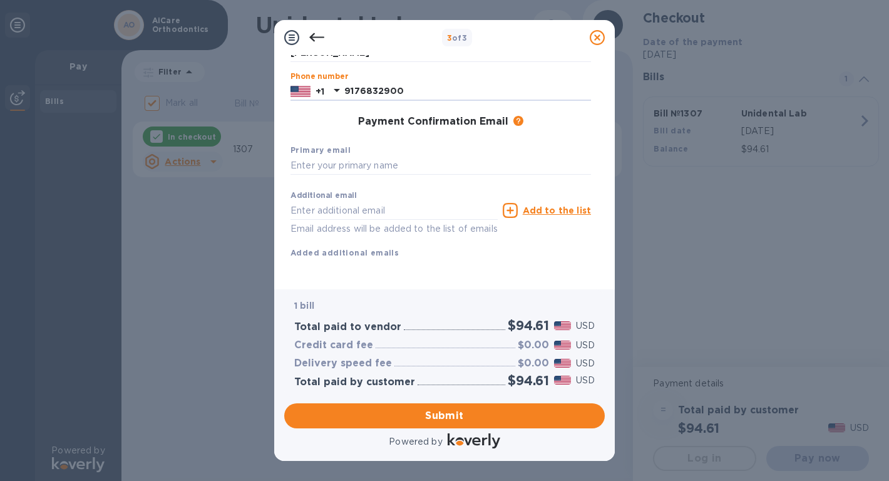
scroll to position [158, 0]
type input "9176832900"
click at [342, 161] on input "text" at bounding box center [440, 165] width 300 height 19
type input "[EMAIL_ADDRESS][DOMAIN_NAME]"
click at [373, 201] on input "text" at bounding box center [393, 210] width 207 height 19
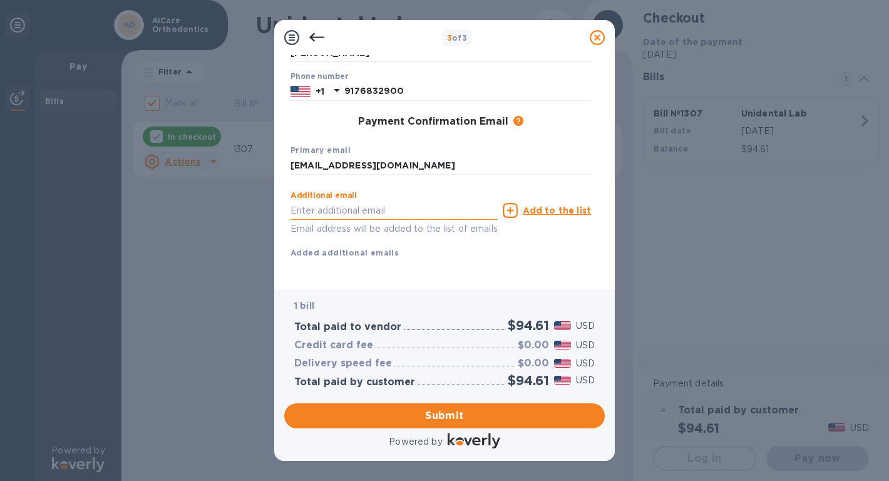
type input "a"
type input "[EMAIL_ADDRESS][DOMAIN_NAME]"
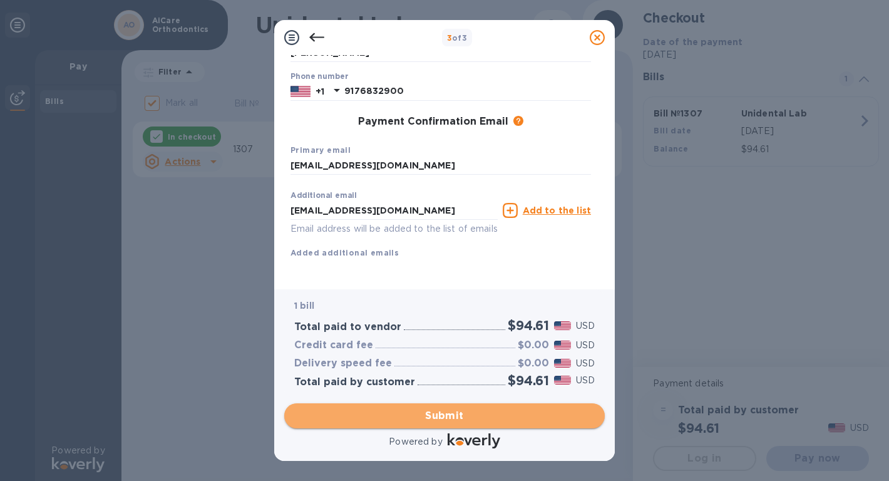
click at [431, 414] on span "Submit" at bounding box center [444, 415] width 300 height 15
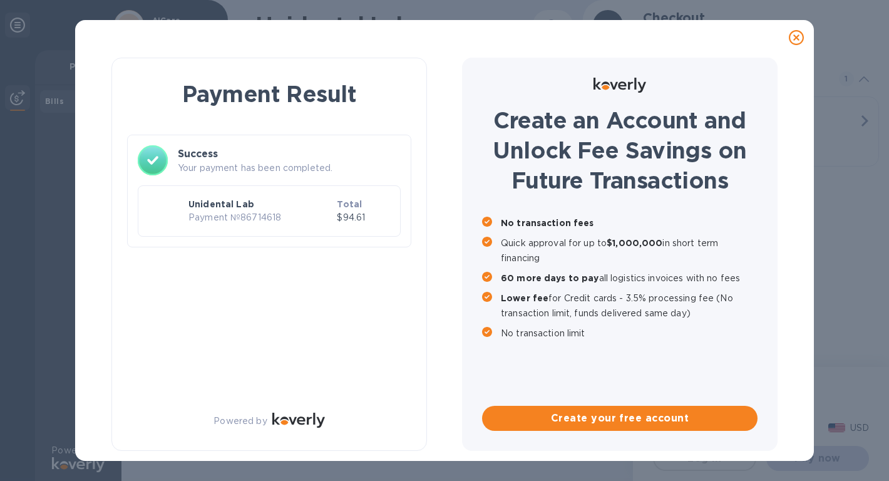
checkbox input "false"
